Goal: Information Seeking & Learning: Find specific page/section

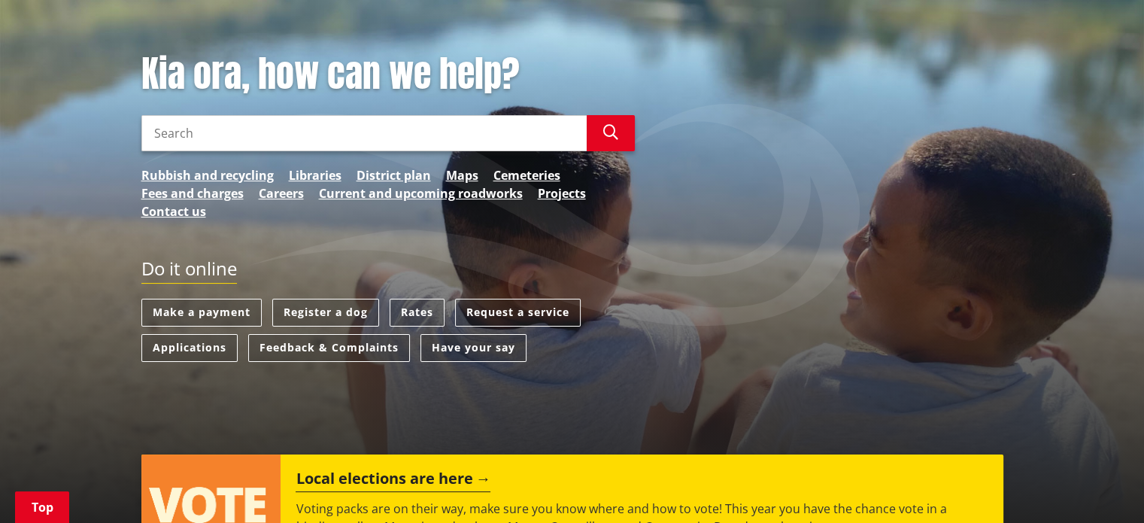
scroll to position [153, 0]
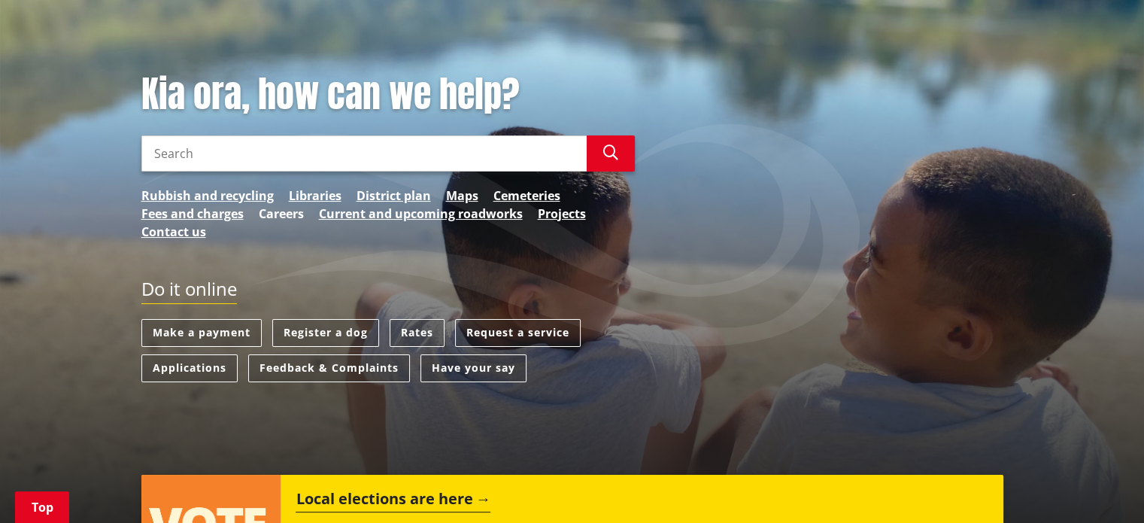
click at [289, 211] on link "Careers" at bounding box center [281, 214] width 45 height 18
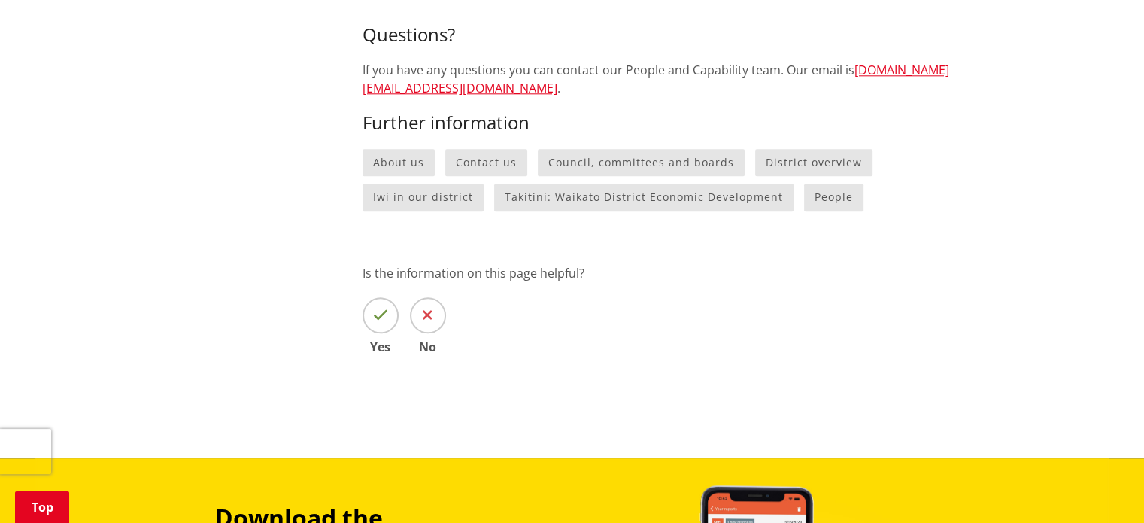
scroll to position [1754, 0]
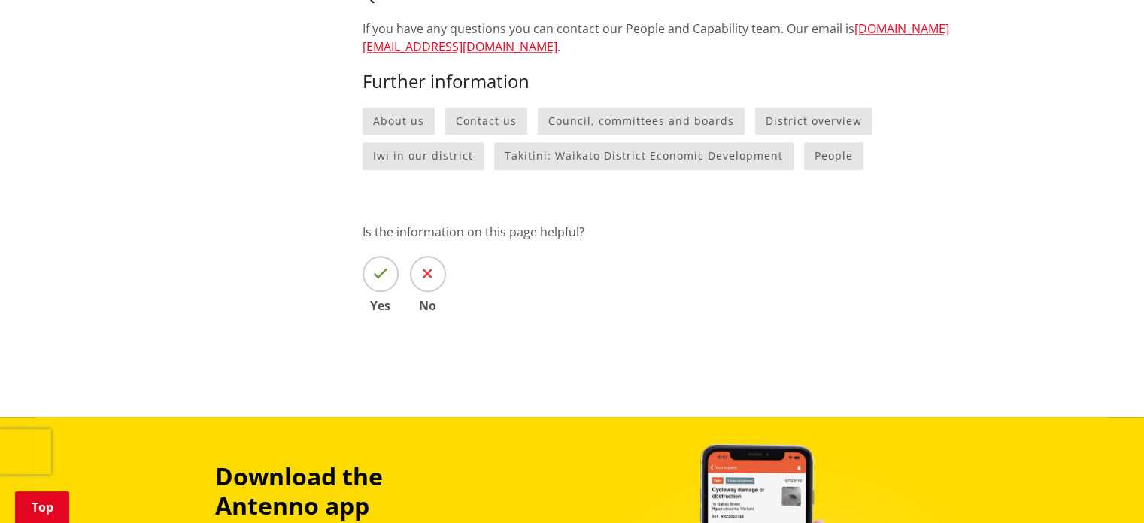
drag, startPoint x: 1147, startPoint y: 20, endPoint x: 1155, endPoint y: 327, distance: 307.9
click at [804, 147] on link "People" at bounding box center [833, 156] width 59 height 28
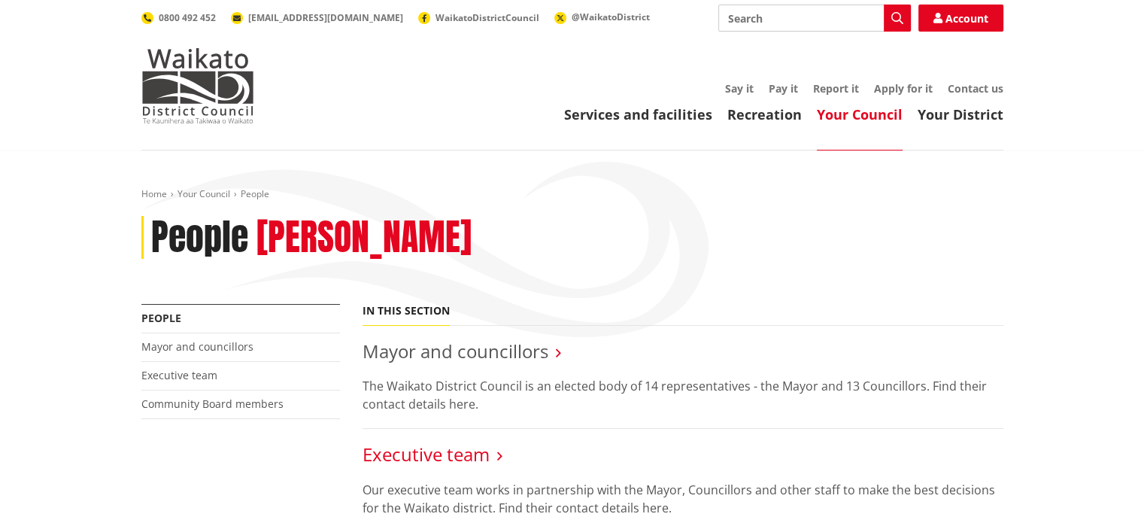
click at [464, 444] on link "Executive team" at bounding box center [426, 454] width 127 height 25
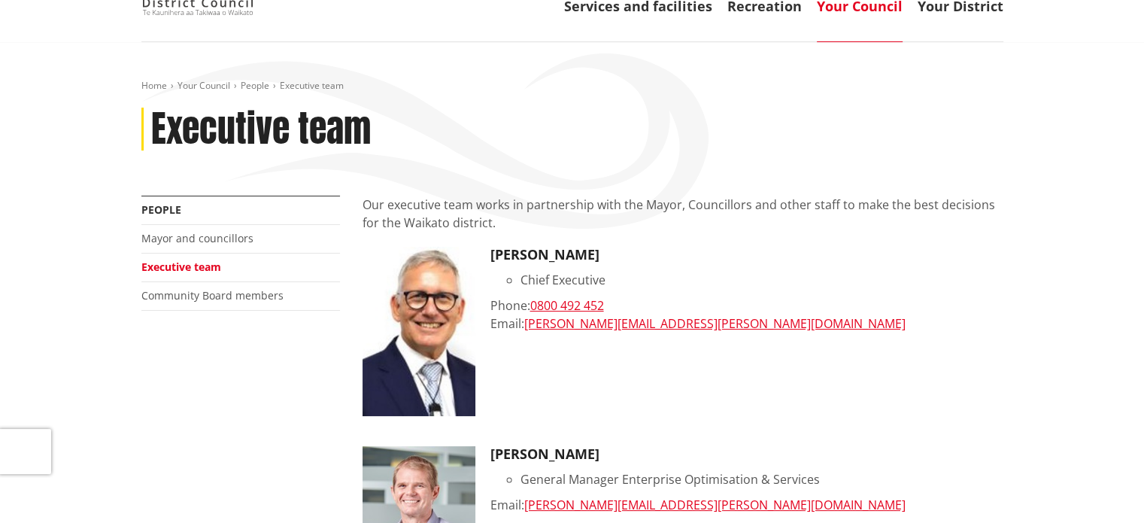
scroll to position [102, 0]
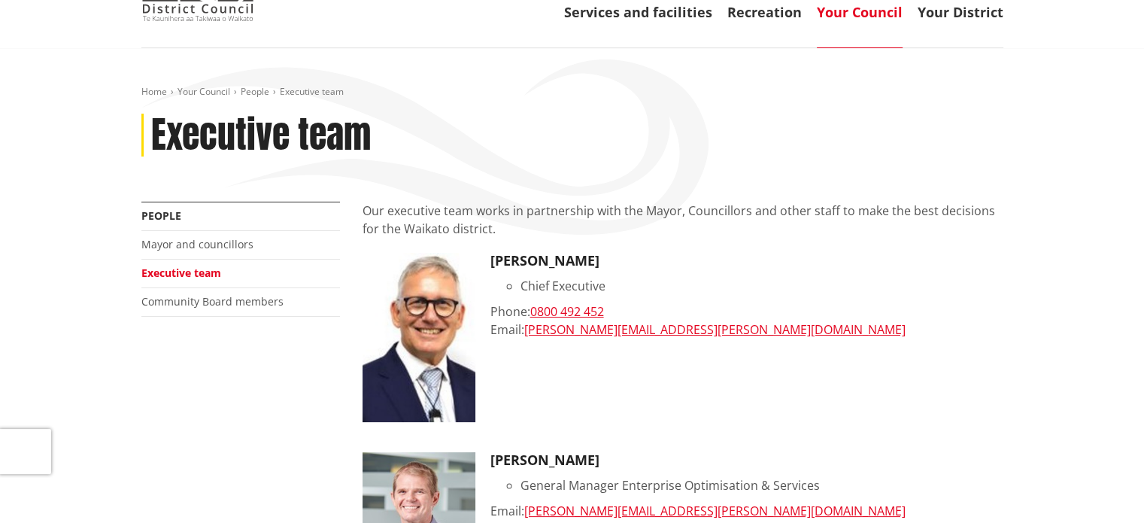
click at [216, 290] on li "Community Board members" at bounding box center [240, 302] width 199 height 29
click at [216, 296] on link "Community Board members" at bounding box center [212, 301] width 142 height 14
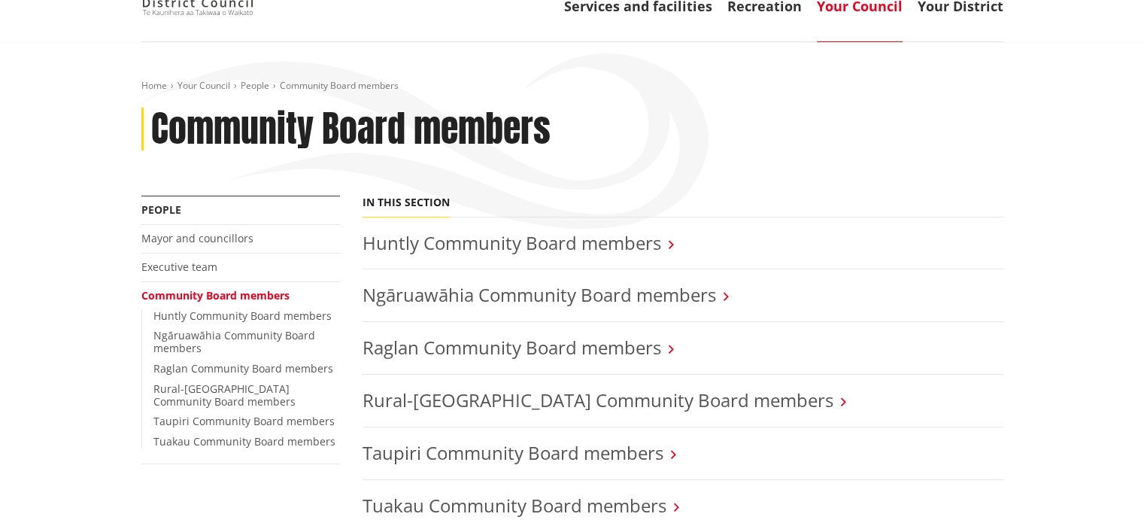
scroll to position [105, 0]
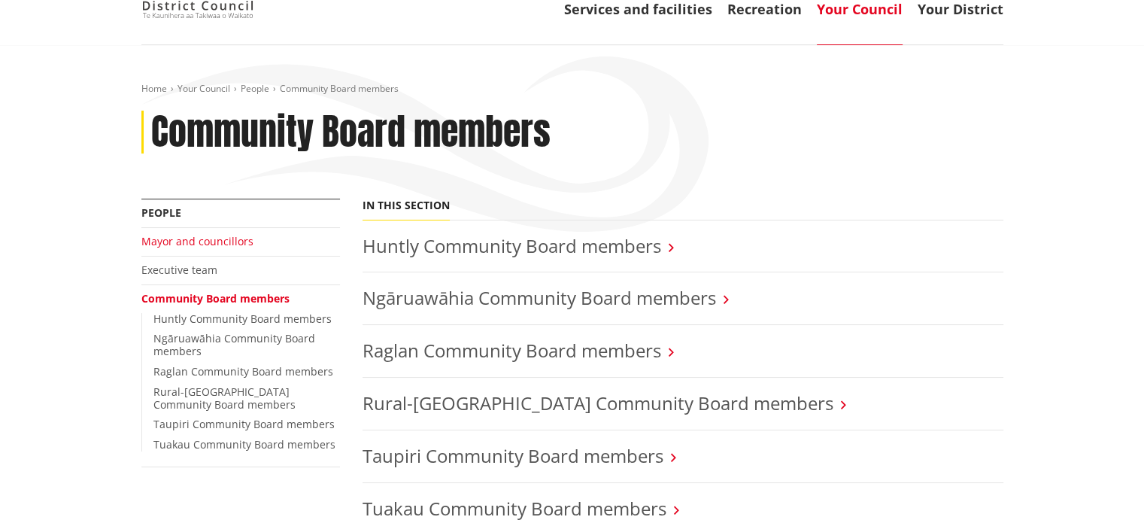
click at [222, 241] on link "Mayor and councillors" at bounding box center [197, 241] width 112 height 14
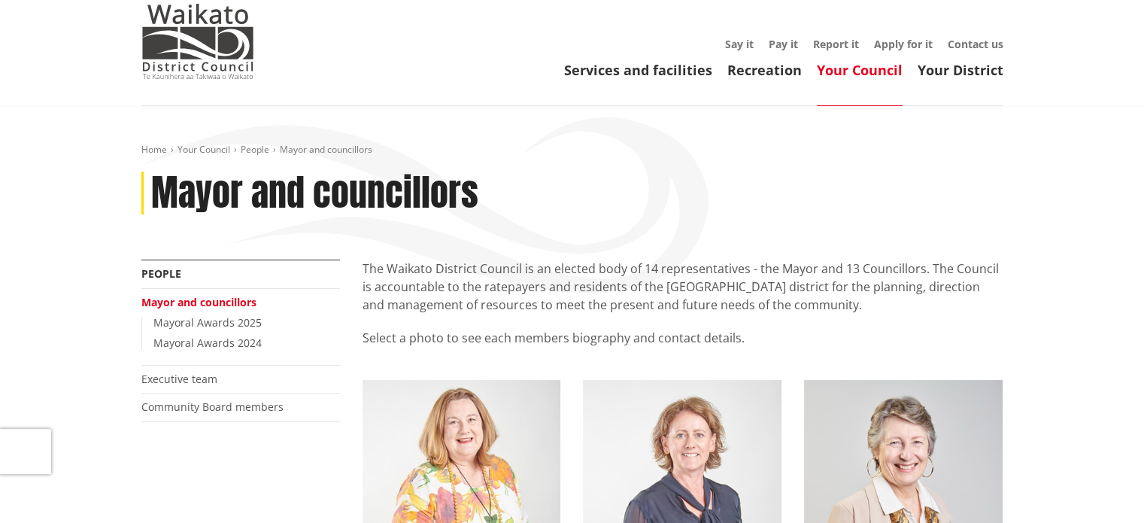
scroll to position [4, 0]
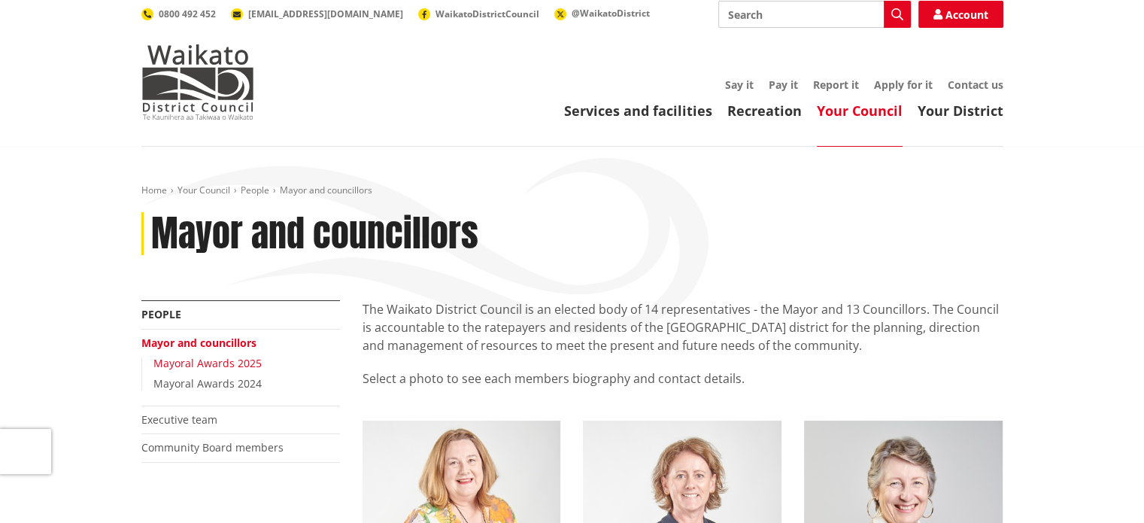
click at [247, 358] on link "Mayoral Awards 2025" at bounding box center [208, 363] width 108 height 14
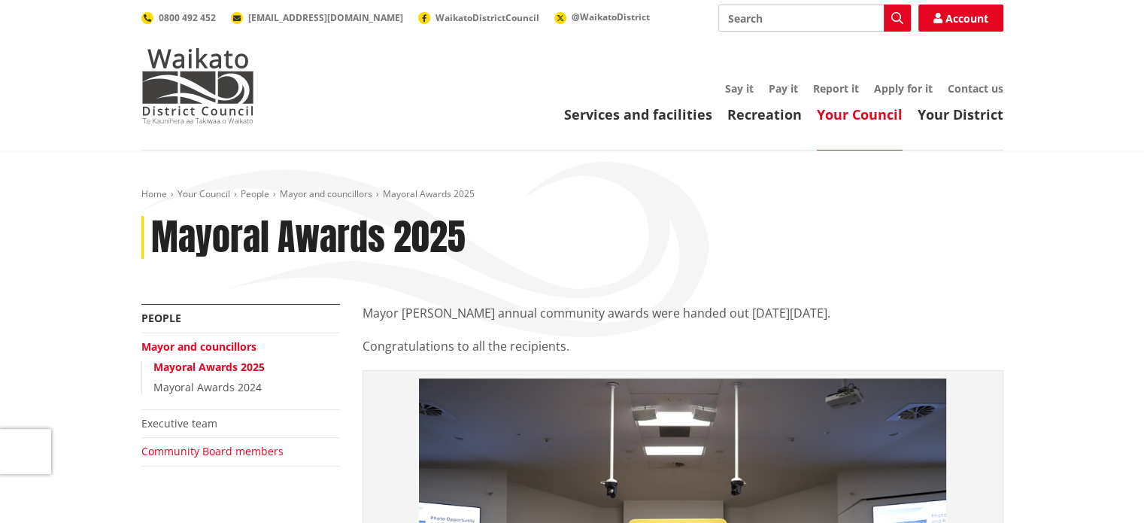
click at [174, 451] on link "Community Board members" at bounding box center [212, 451] width 142 height 14
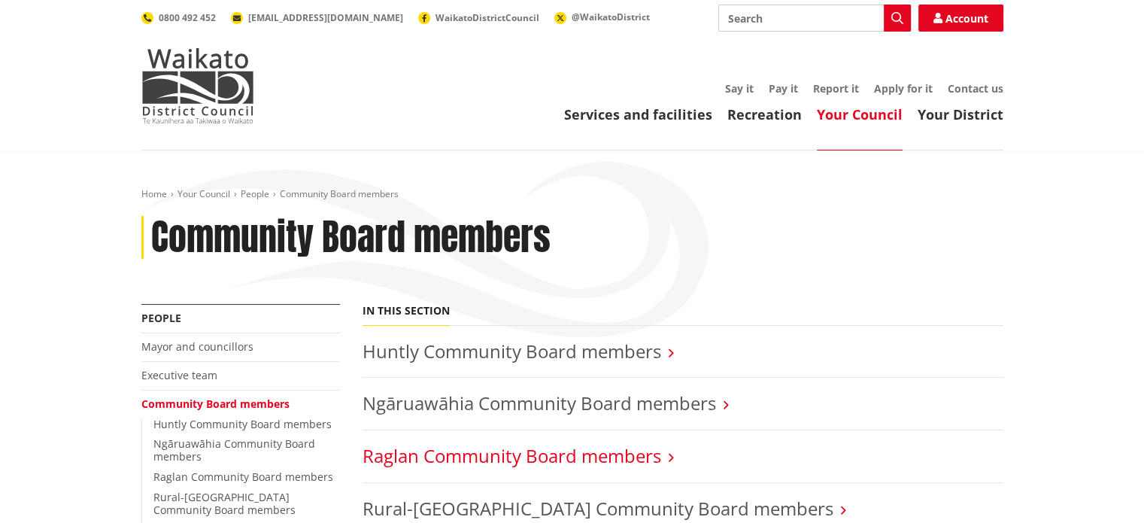
click at [552, 454] on link "Raglan Community Board members" at bounding box center [512, 455] width 299 height 25
